Goal: Answer question/provide support

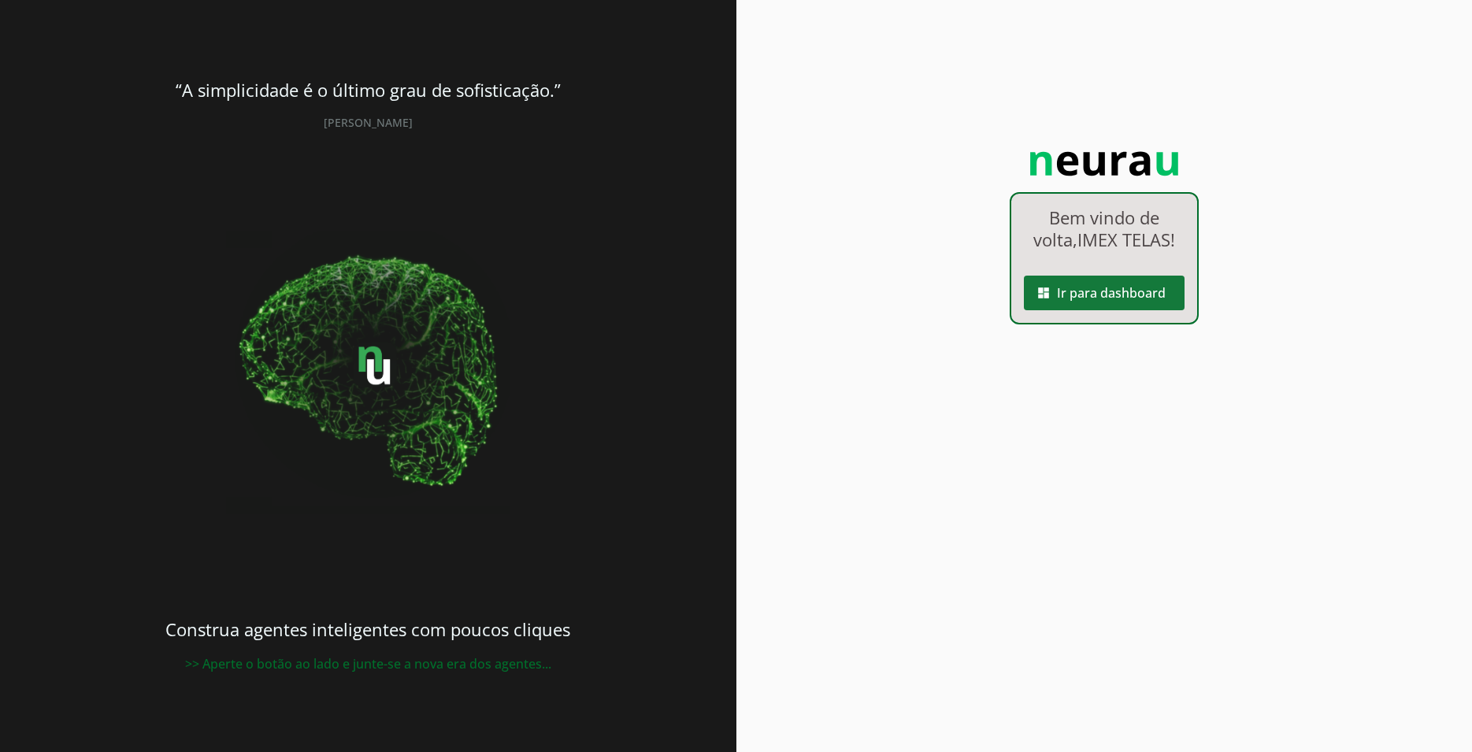
click at [1106, 299] on span at bounding box center [1104, 293] width 161 height 38
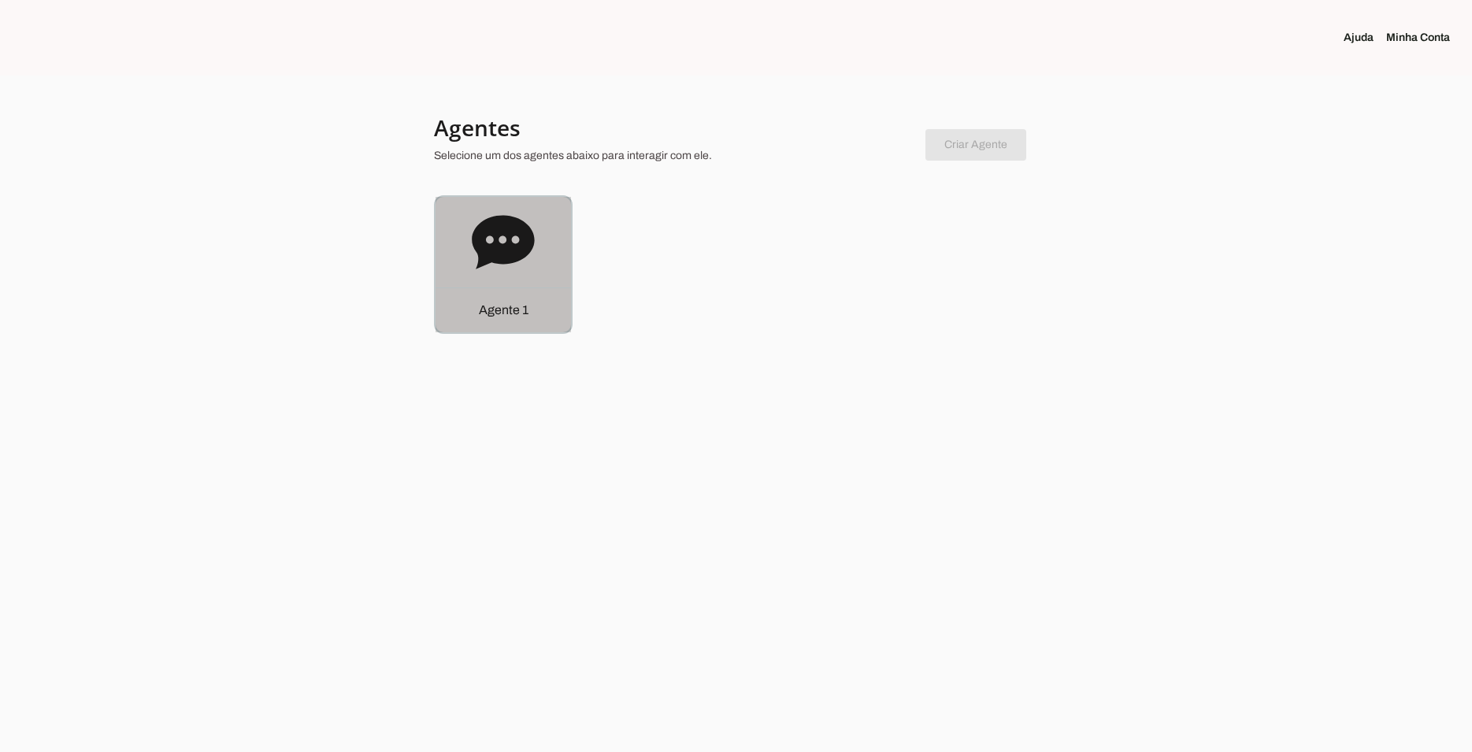
click at [522, 234] on icon at bounding box center [503, 242] width 62 height 54
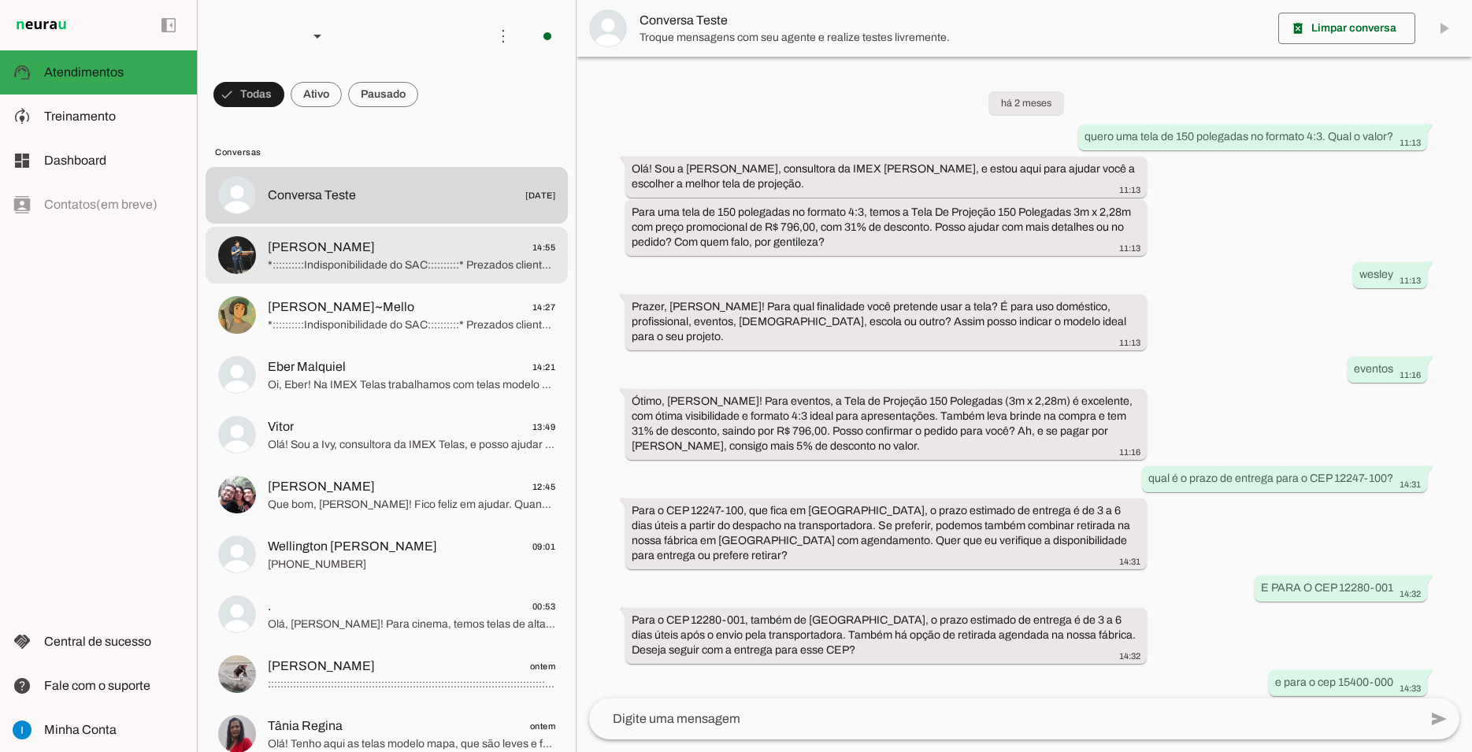
scroll to position [718, 0]
